Goal: Information Seeking & Learning: Learn about a topic

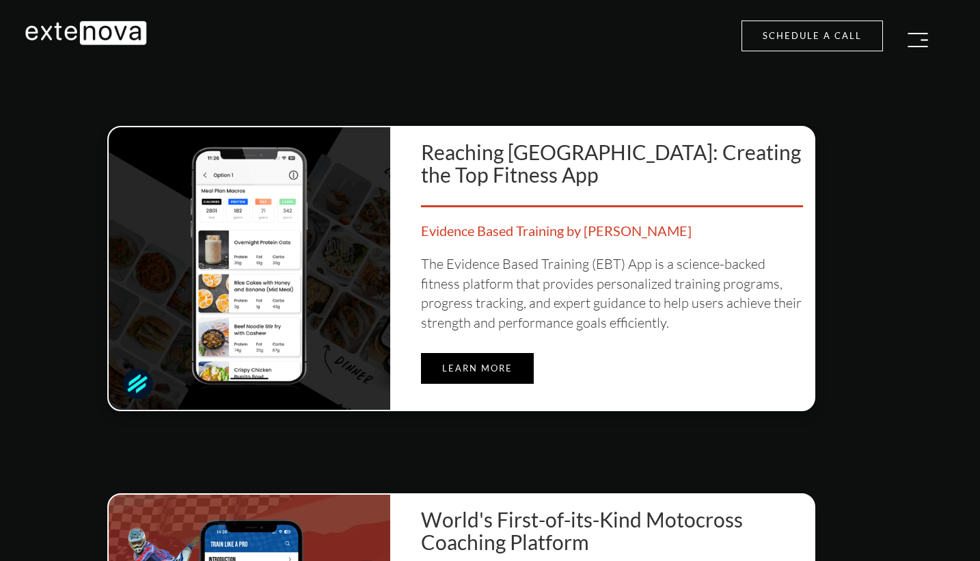
scroll to position [4434, 10]
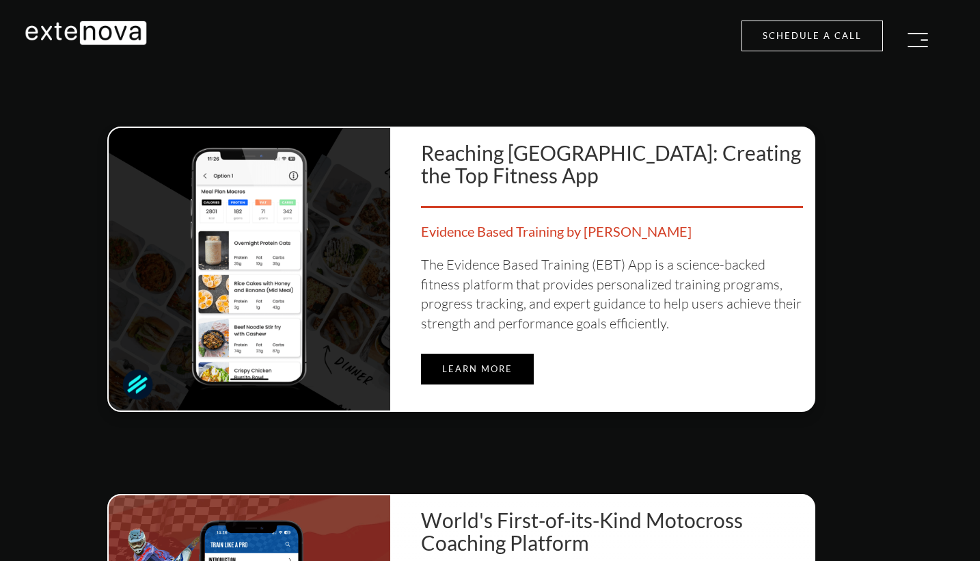
click at [494, 356] on link "Learn more" at bounding box center [477, 368] width 113 height 31
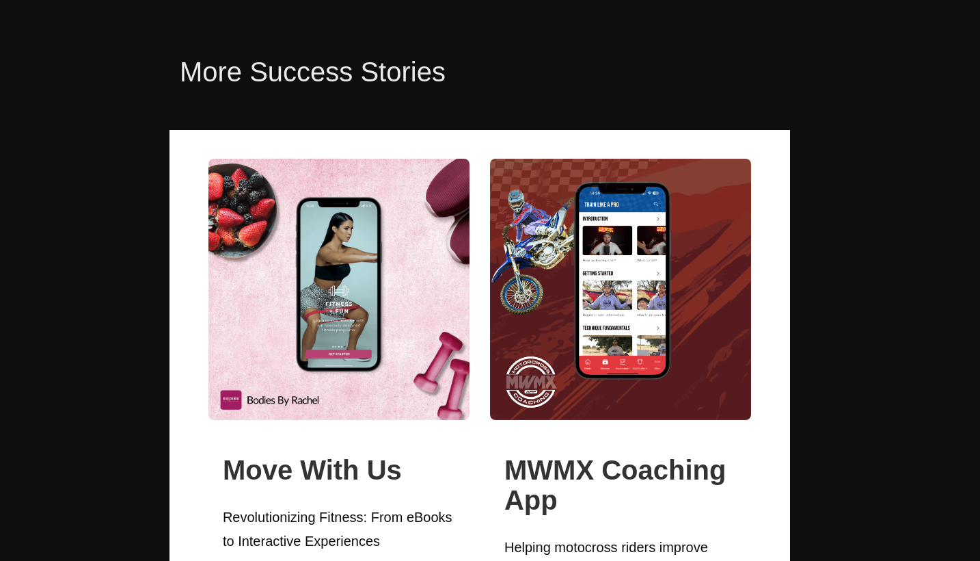
scroll to position [3262, 10]
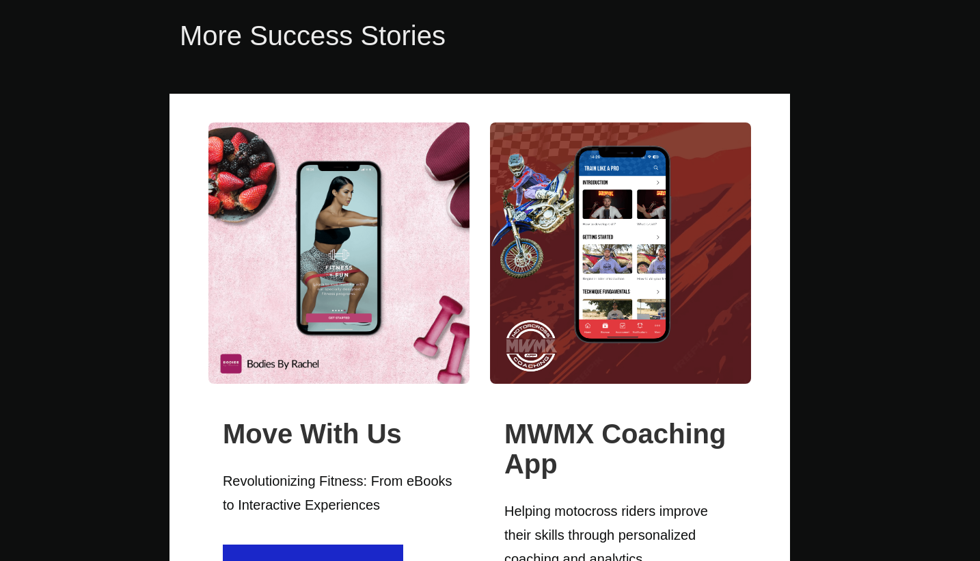
click at [322, 290] on img at bounding box center [339, 252] width 261 height 261
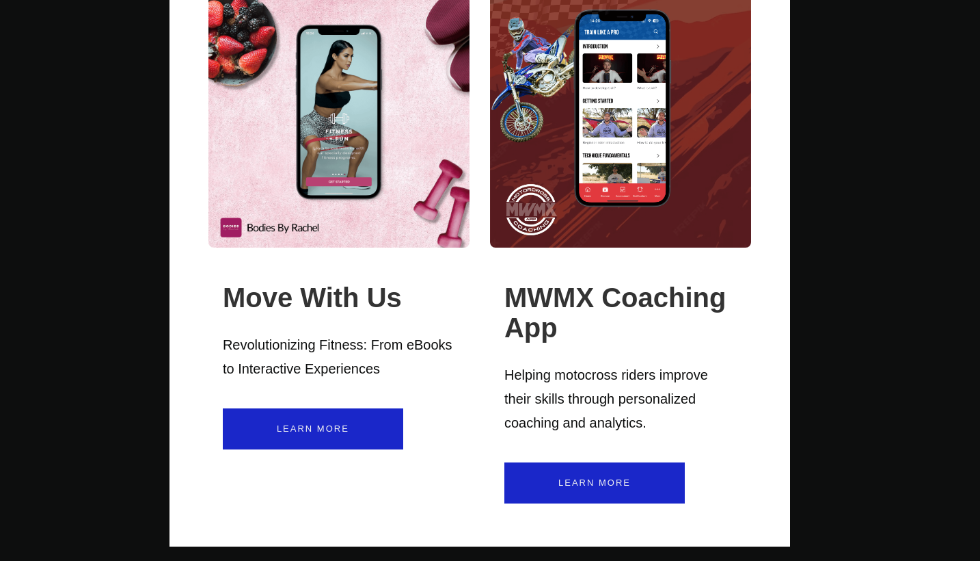
scroll to position [3414, 10]
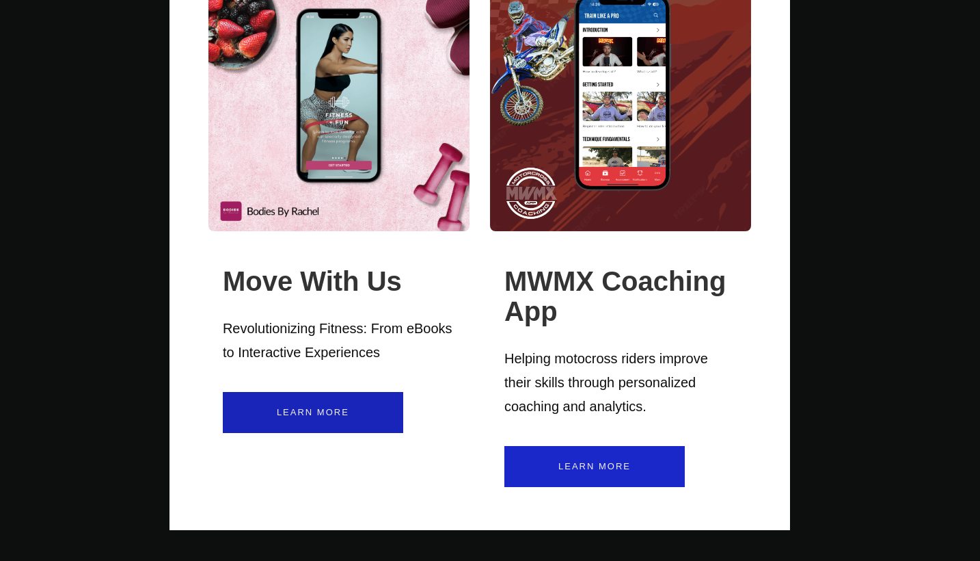
click at [306, 419] on link "Learn More" at bounding box center [313, 412] width 180 height 41
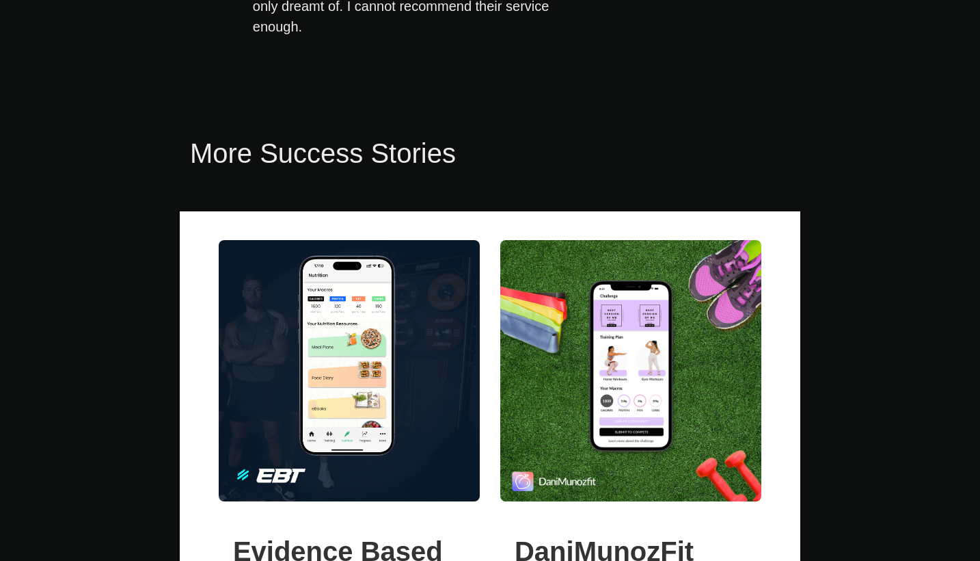
scroll to position [3975, 0]
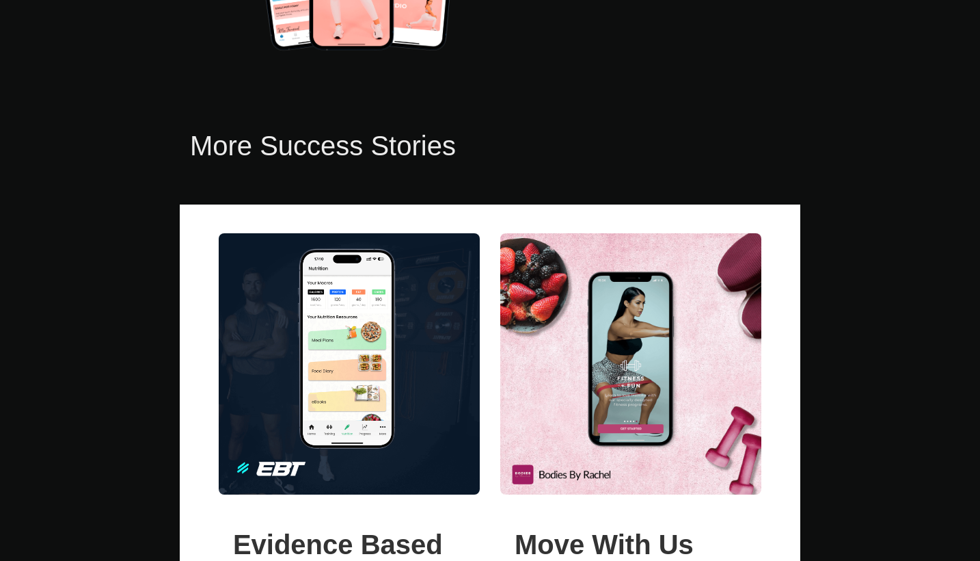
scroll to position [2591, 0]
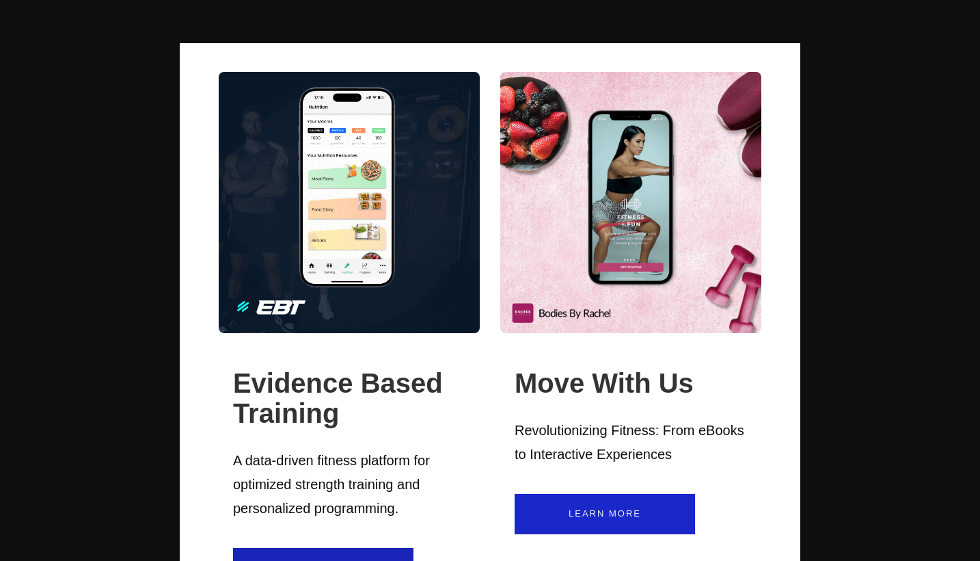
click at [273, 548] on link "Learn More" at bounding box center [323, 568] width 180 height 41
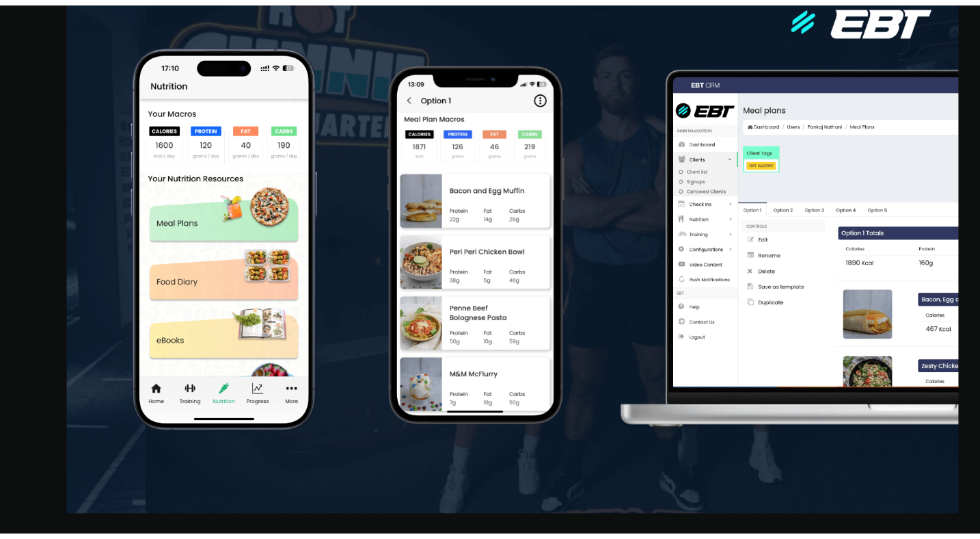
scroll to position [1692, 0]
